Goal: Task Accomplishment & Management: Manage account settings

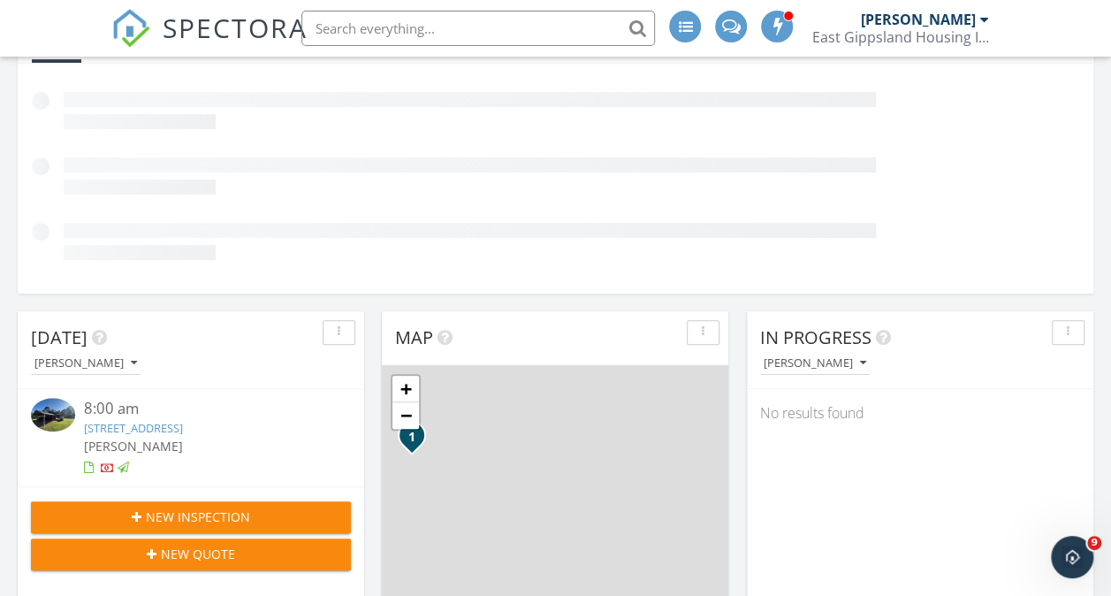
scroll to position [400, 0]
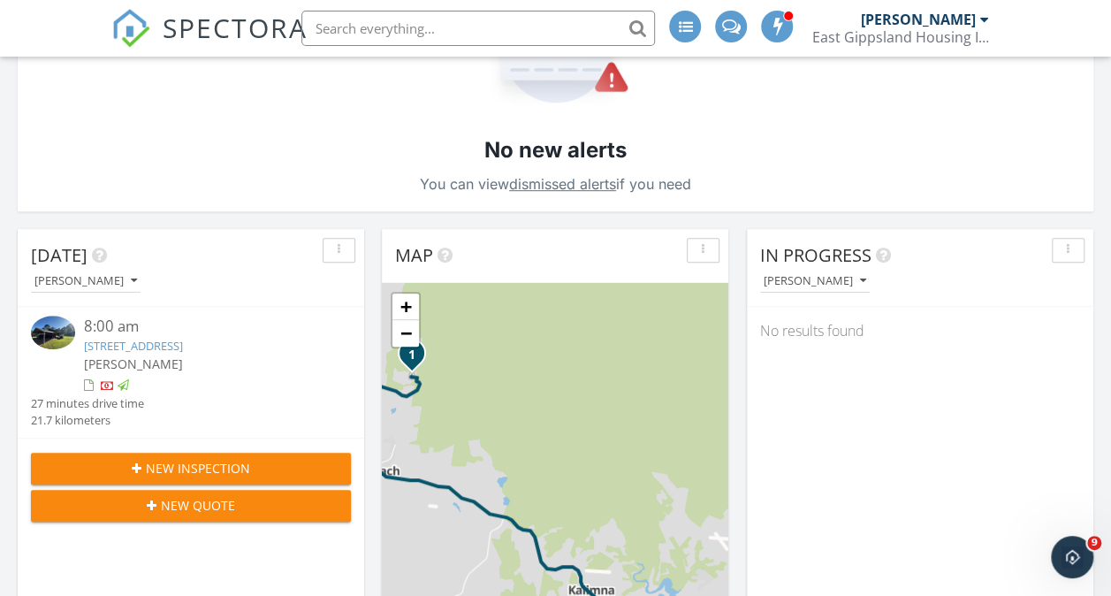
click at [108, 385] on div at bounding box center [108, 387] width 14 height 14
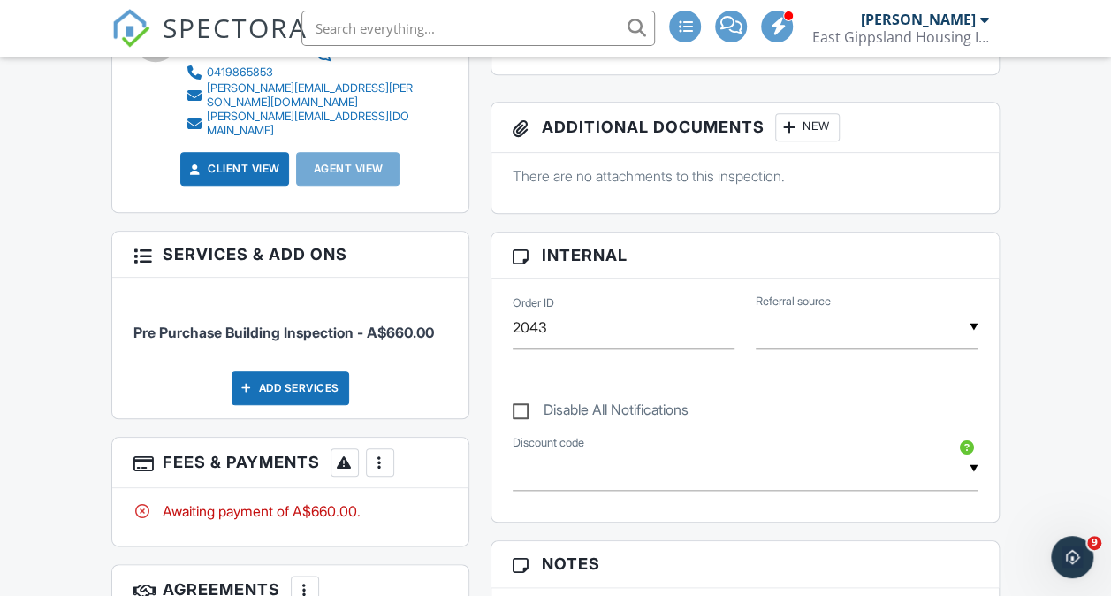
scroll to position [754, 0]
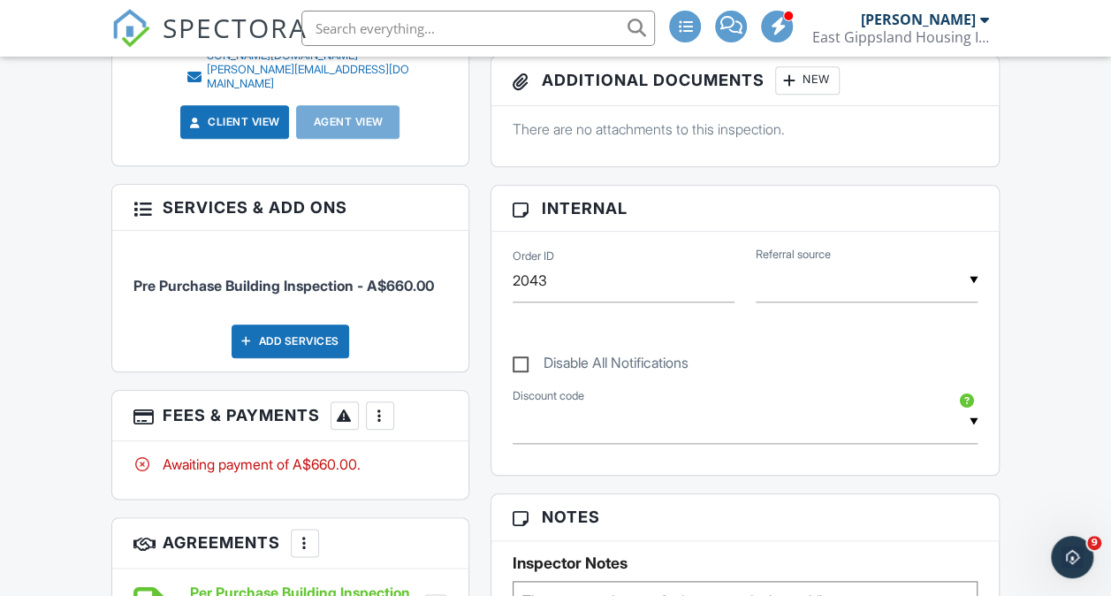
click at [378, 406] on div at bounding box center [380, 415] width 18 height 18
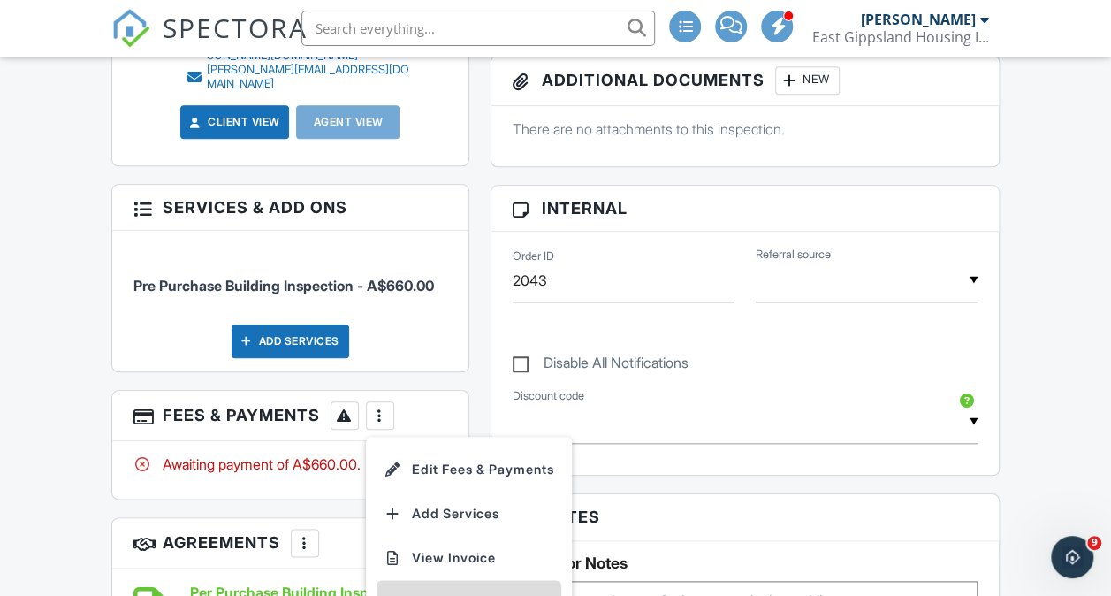
click at [421, 580] on li "Paid In Full" at bounding box center [468, 602] width 185 height 44
